Goal: Check status

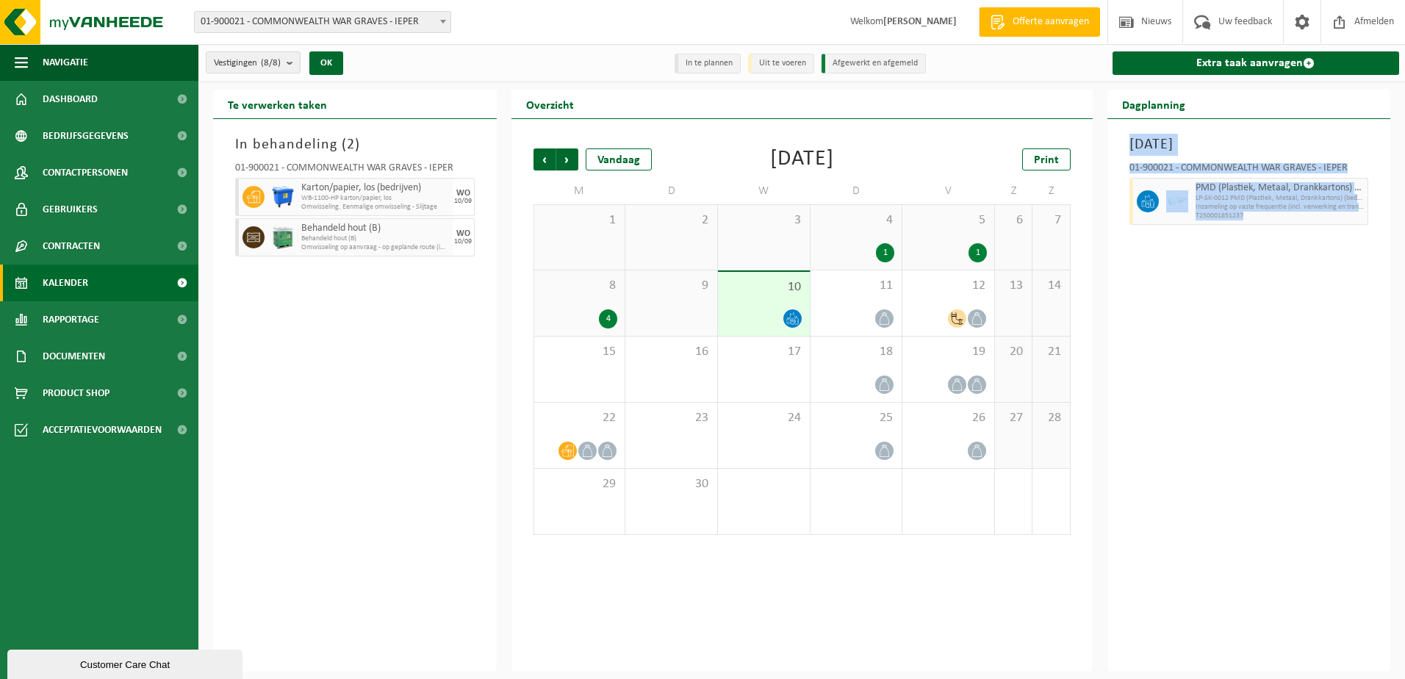
drag, startPoint x: 1126, startPoint y: 133, endPoint x: 1363, endPoint y: 216, distance: 250.7
click at [1363, 216] on div "Woensdag 10 september 2025 01-900021 - COMMONWEALTH WAR GRAVES - IEPER PMD (Pla…" at bounding box center [1249, 395] width 284 height 552
drag, startPoint x: 1334, startPoint y: 192, endPoint x: 1261, endPoint y: 141, distance: 89.7
copy div "Woensdag 10 september 2025 01-900021 - COMMONWEALTH WAR GRAVES - IEPER PMD (Pla…"
click at [1288, 344] on div "Woensdag 10 september 2025 01-900021 - COMMONWEALTH WAR GRAVES - IEPER PMD (Pla…" at bounding box center [1249, 395] width 284 height 552
